Goal: Task Accomplishment & Management: Manage account settings

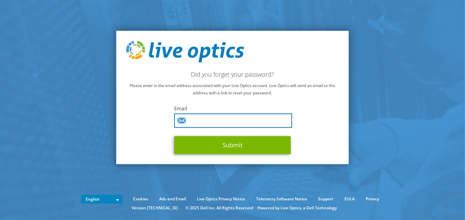
click at [218, 121] on input "text" at bounding box center [233, 121] width 118 height 14
type input "[EMAIL_ADDRESS][DOMAIN_NAME]"
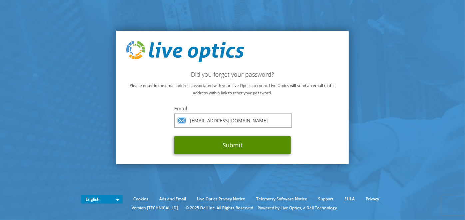
click at [174, 136] on button "Submit" at bounding box center [232, 145] width 117 height 18
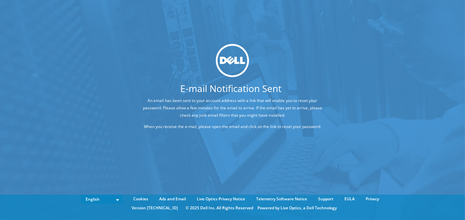
click at [79, 94] on div "E-mail Notification Sent An email has been sent to your account address with a …" at bounding box center [232, 100] width 465 height 200
click at [87, 117] on div "E-mail Notification Sent An email has been sent to your account address with a …" at bounding box center [232, 100] width 465 height 200
click at [97, 104] on div "E-mail Notification Sent An email has been sent to your account address with a …" at bounding box center [232, 100] width 465 height 200
click at [129, 135] on div "E-mail Notification Sent An email has been sent to your account address with a …" at bounding box center [232, 100] width 465 height 200
click at [129, 141] on div "E-mail Notification Sent An email has been sent to your account address with a …" at bounding box center [232, 100] width 465 height 200
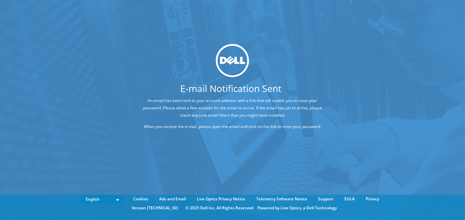
click at [144, 146] on div "E-mail Notification Sent An email has been sent to your account address with a …" at bounding box center [232, 100] width 465 height 200
